Goal: Task Accomplishment & Management: Use online tool/utility

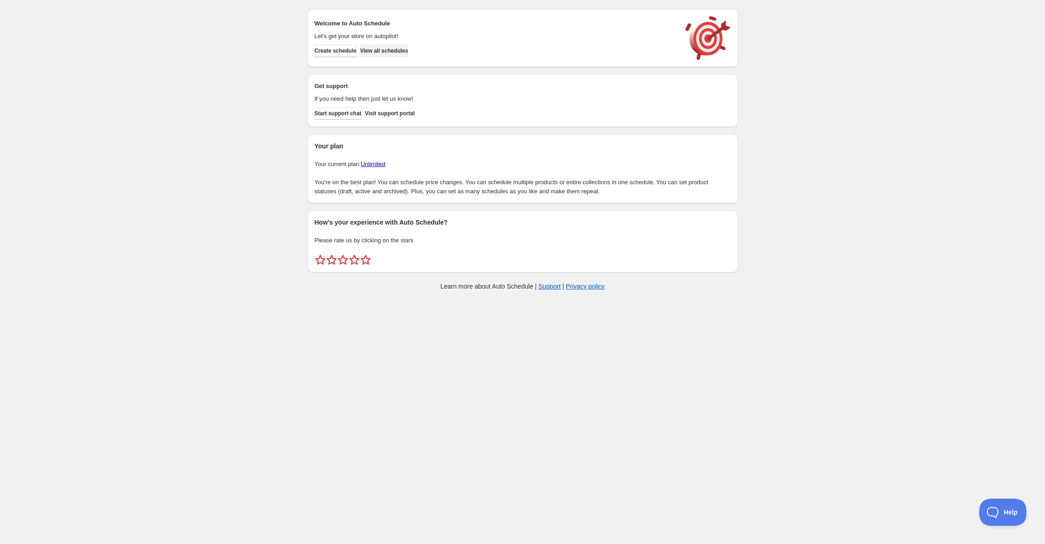
click at [402, 51] on span "View all schedules" at bounding box center [384, 50] width 48 height 7
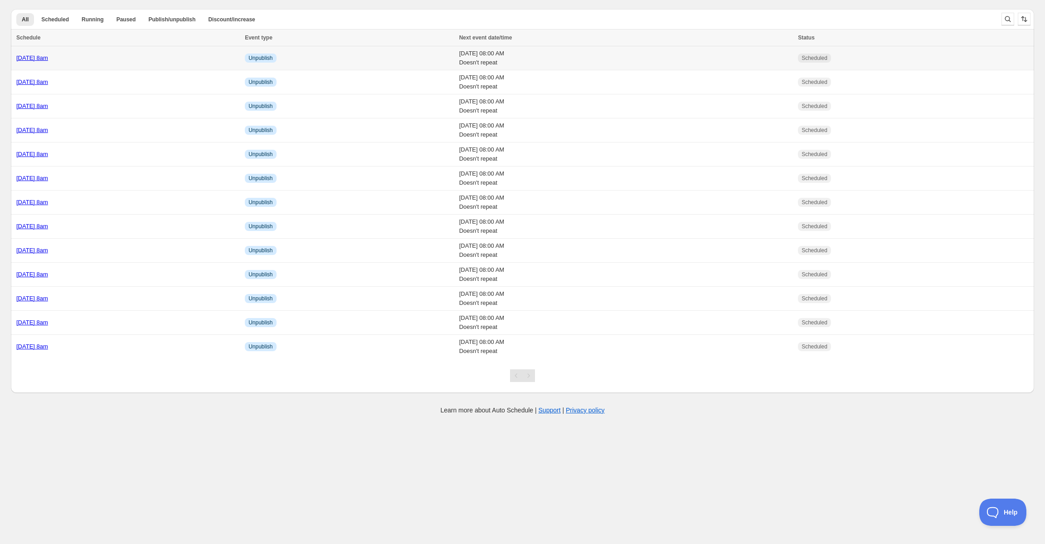
click at [48, 59] on link "[DATE] 8am" at bounding box center [32, 57] width 32 height 7
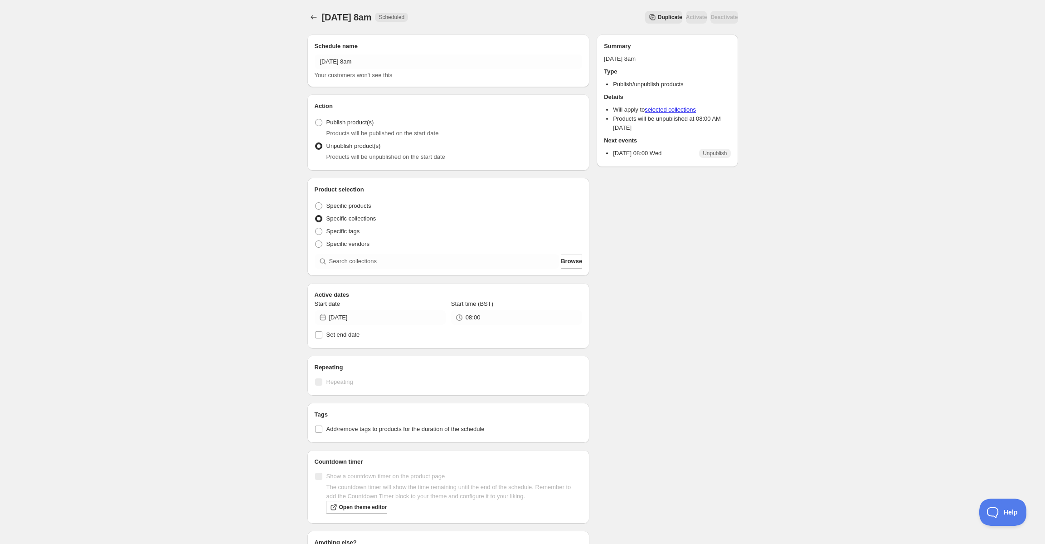
click at [658, 19] on span "Duplicate" at bounding box center [670, 17] width 24 height 7
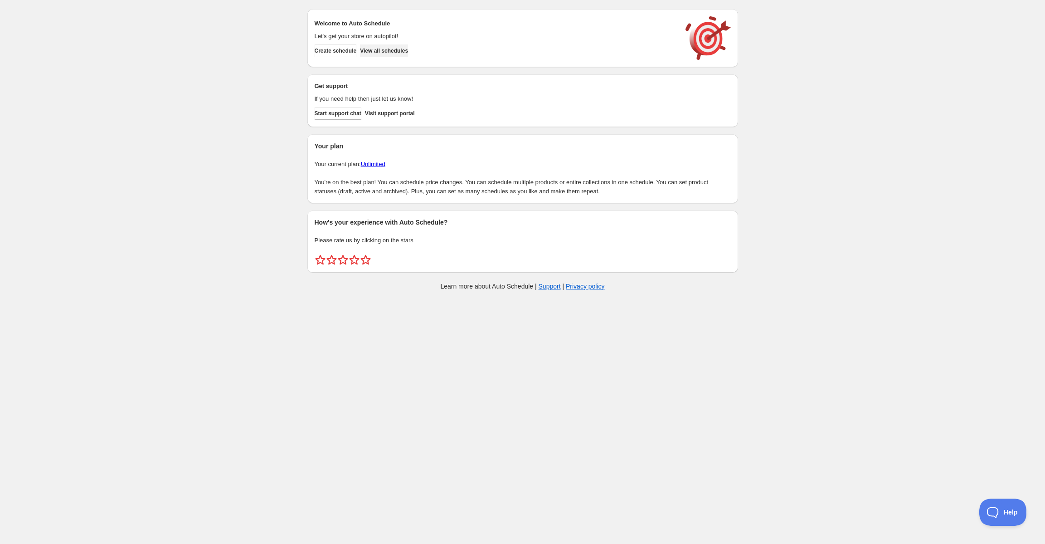
click at [408, 51] on span "View all schedules" at bounding box center [384, 50] width 48 height 7
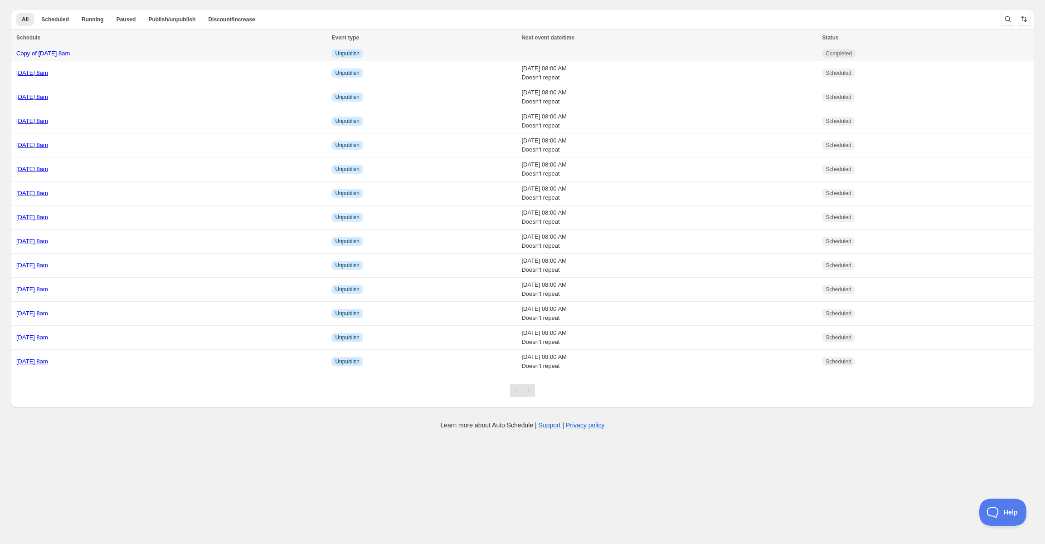
click at [194, 49] on div "Copy of [DATE] 8am" at bounding box center [171, 53] width 310 height 9
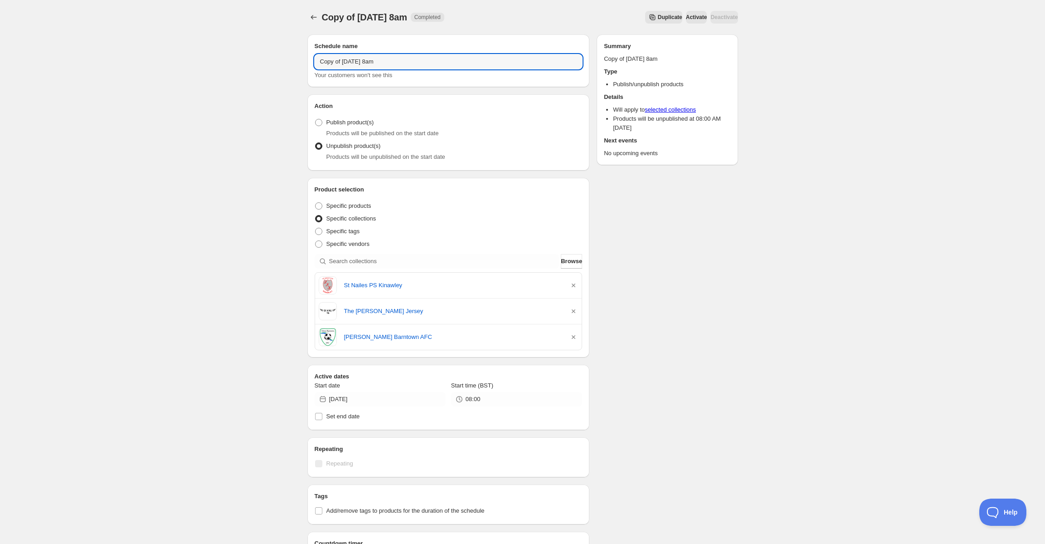
drag, startPoint x: 387, startPoint y: 61, endPoint x: 215, endPoint y: 56, distance: 171.9
click at [215, 56] on div "Copy of [DATE] 8am. This page is ready Copy of [DATE] 8am Completed Duplicate A…" at bounding box center [522, 373] width 1045 height 747
type input "[DATE] 8am"
click at [302, 229] on div "Schedule name [DATE] 8am Your customers won't see this Action Action Publish pr…" at bounding box center [519, 378] width 438 height 702
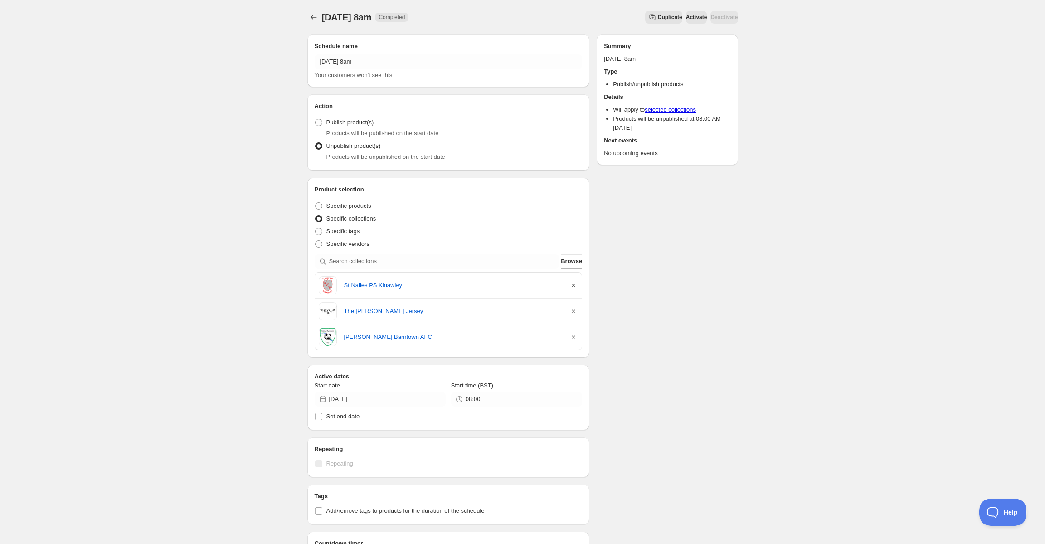
click at [572, 283] on icon "button" at bounding box center [573, 285] width 9 height 9
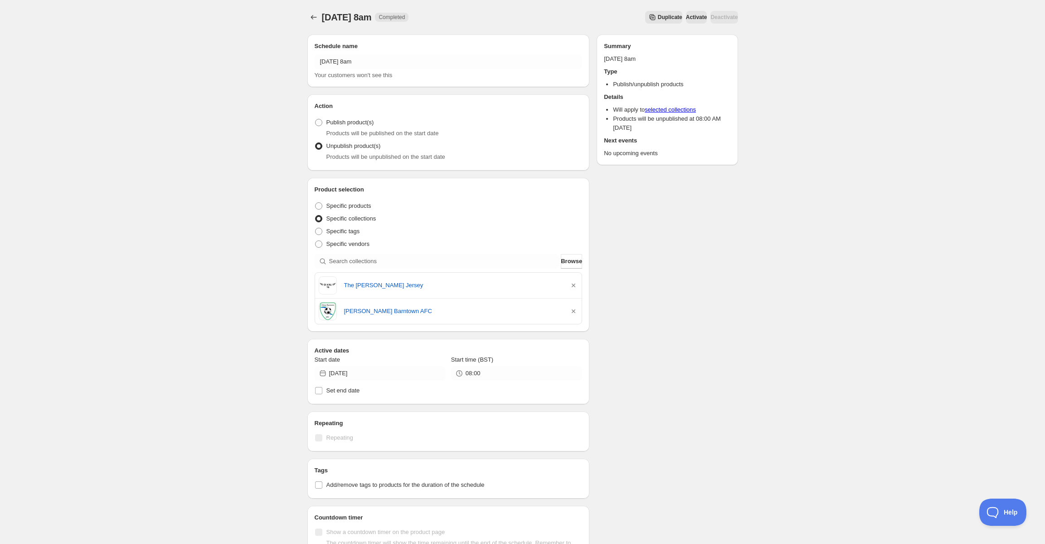
click at [572, 283] on icon "button" at bounding box center [573, 285] width 9 height 9
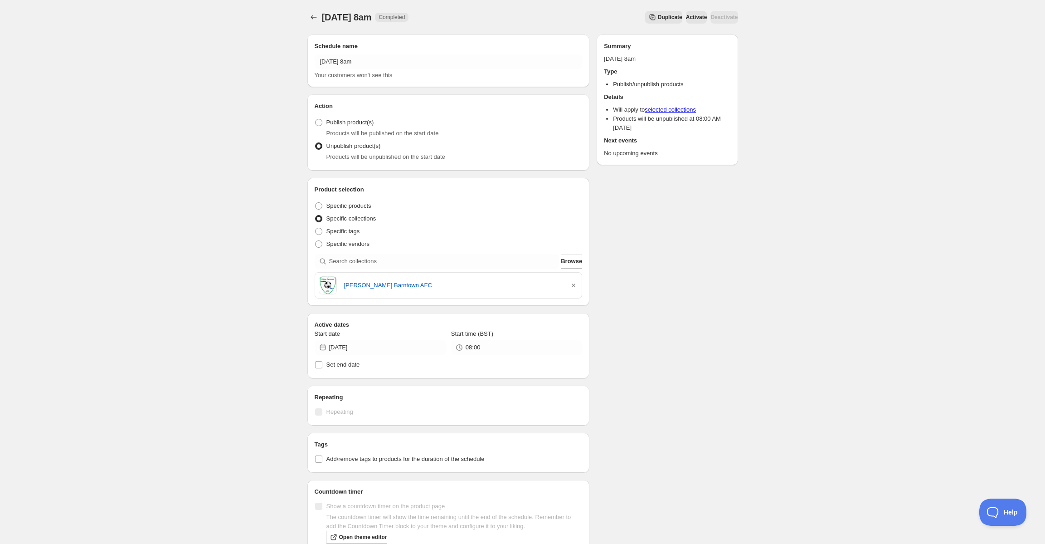
click at [572, 283] on icon "button" at bounding box center [573, 285] width 9 height 9
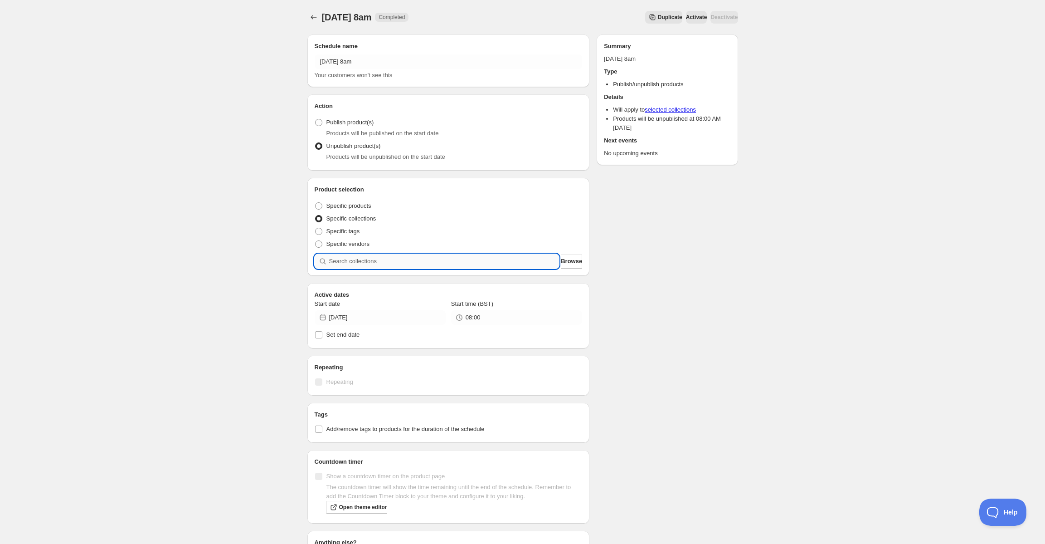
click at [459, 268] on input "search" at bounding box center [444, 261] width 230 height 15
paste input "Upperlands FC"
type input "Upperlands FC"
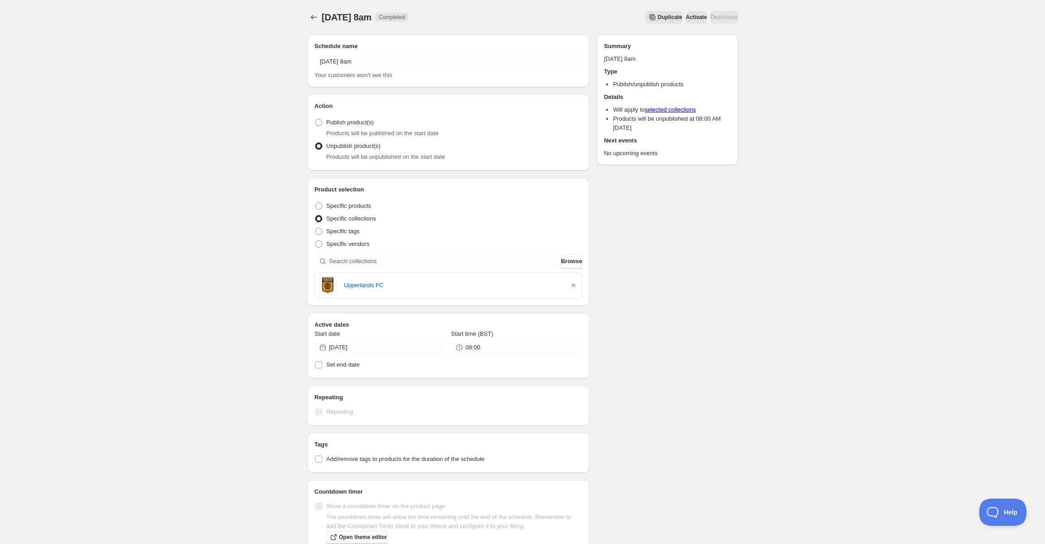
click at [631, 366] on div "Schedule name [DATE] 8am Your customers won't see this Action Action Publish pr…" at bounding box center [519, 352] width 438 height 650
click at [313, 15] on icon "Schedules" at bounding box center [313, 17] width 9 height 9
